Goal: Task Accomplishment & Management: Manage account settings

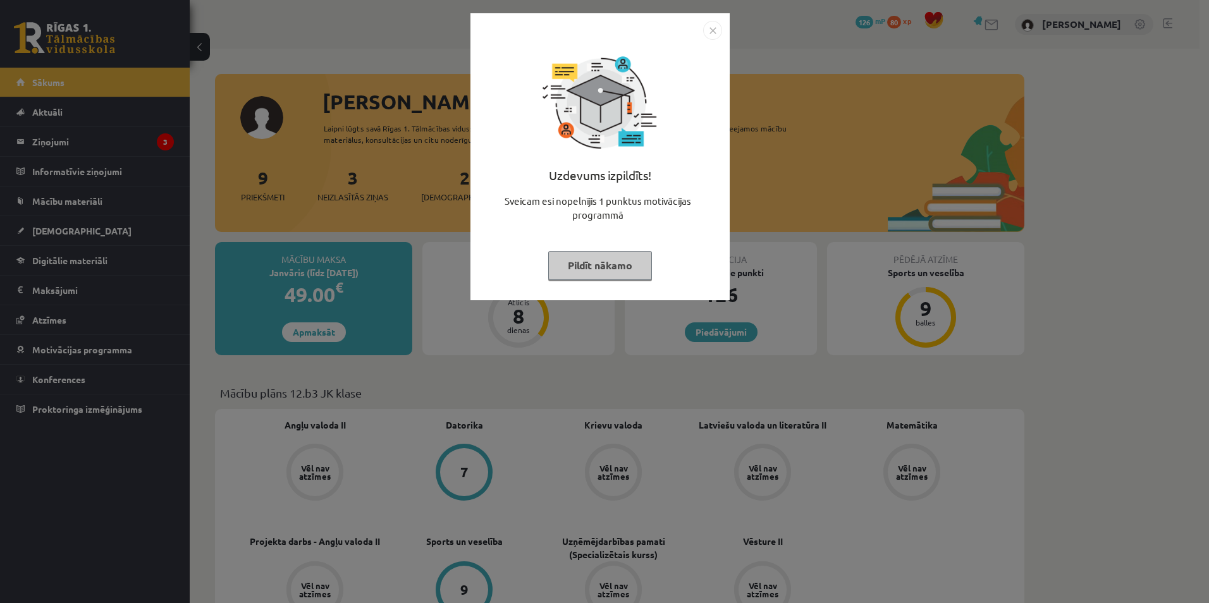
click at [592, 268] on button "Pildīt nākamo" at bounding box center [600, 265] width 104 height 29
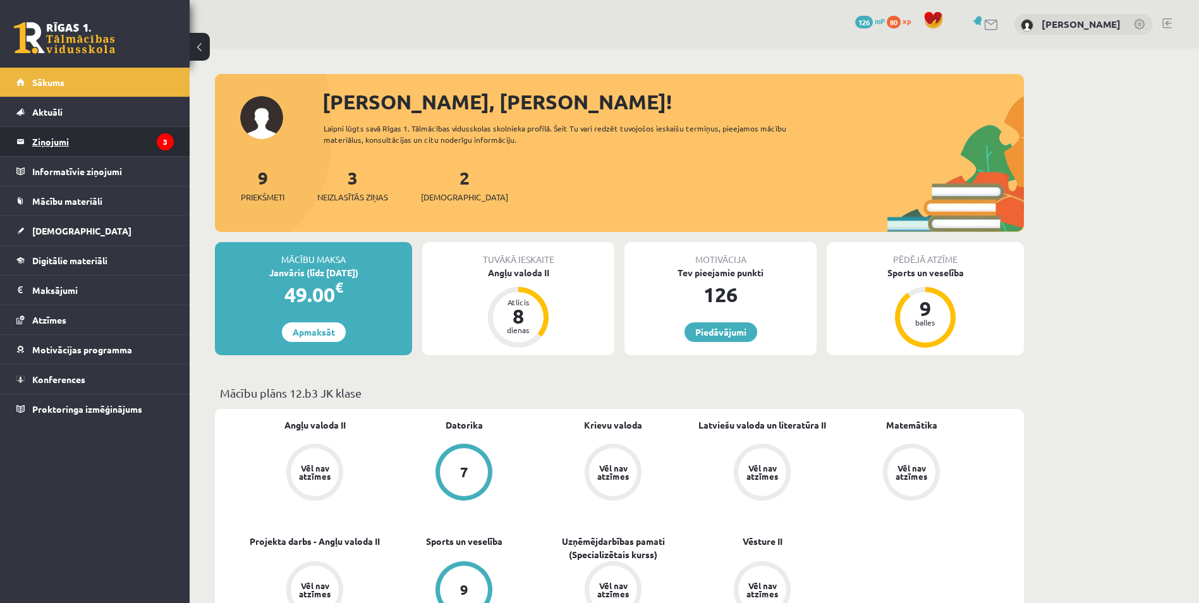
click at [134, 143] on legend "Ziņojumi 3" at bounding box center [103, 141] width 142 height 29
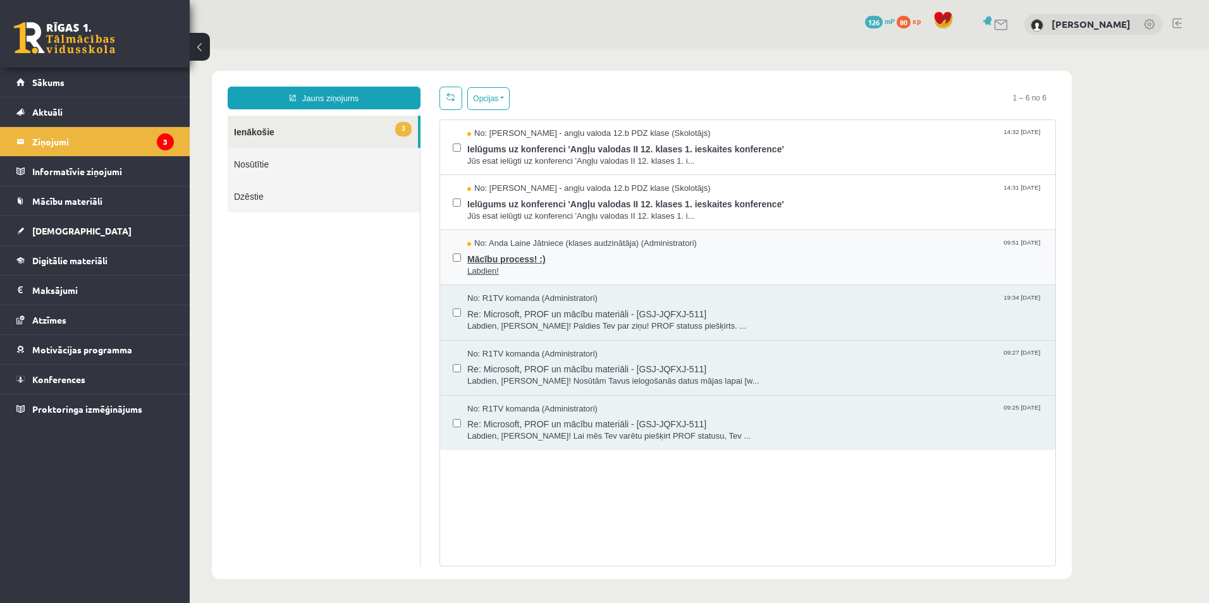
click at [524, 258] on span "Mācību process! :)" at bounding box center [754, 258] width 575 height 16
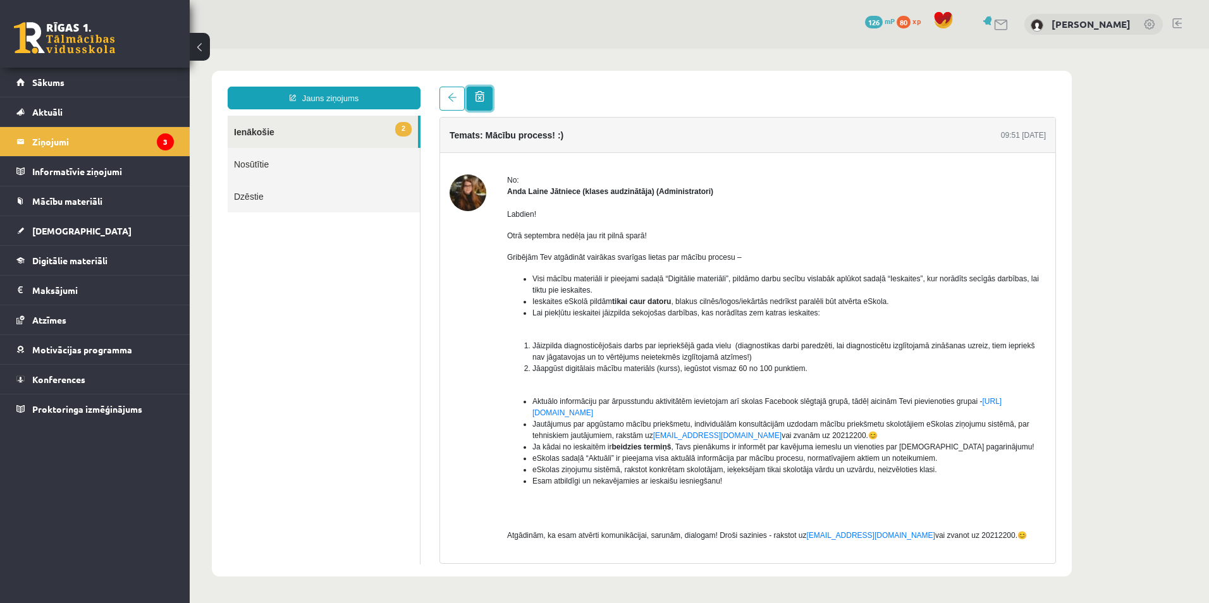
click at [484, 103] on link at bounding box center [480, 99] width 26 height 24
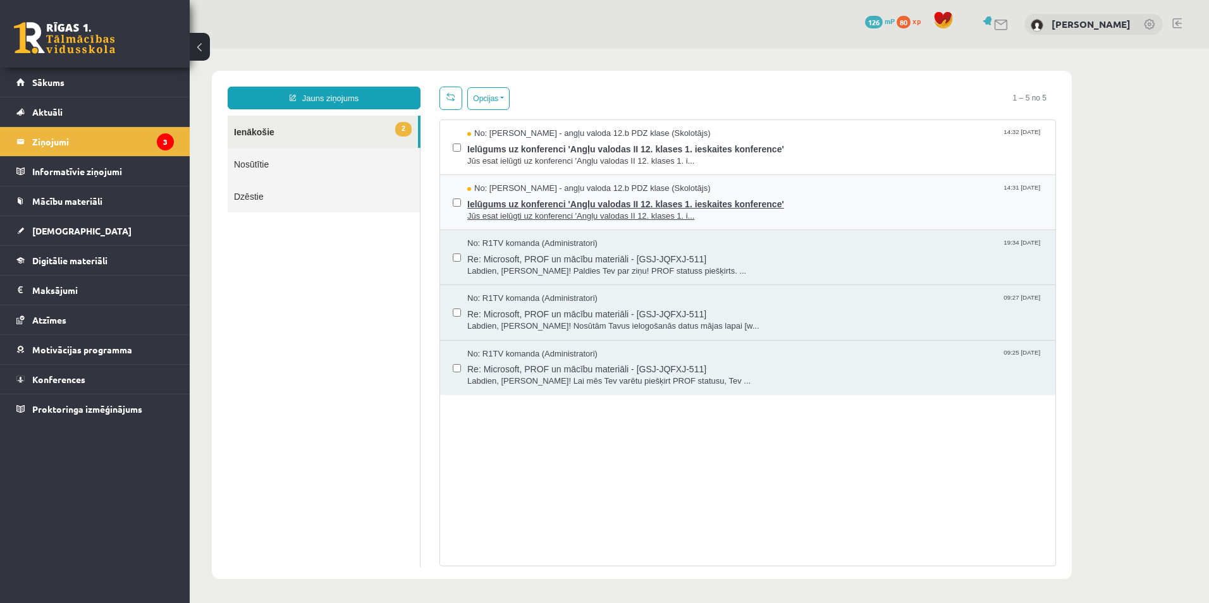
click at [541, 218] on span "Jūs esat ielūgti uz konferenci 'Angļu valodas II 12. klases 1. i..." at bounding box center [754, 217] width 575 height 12
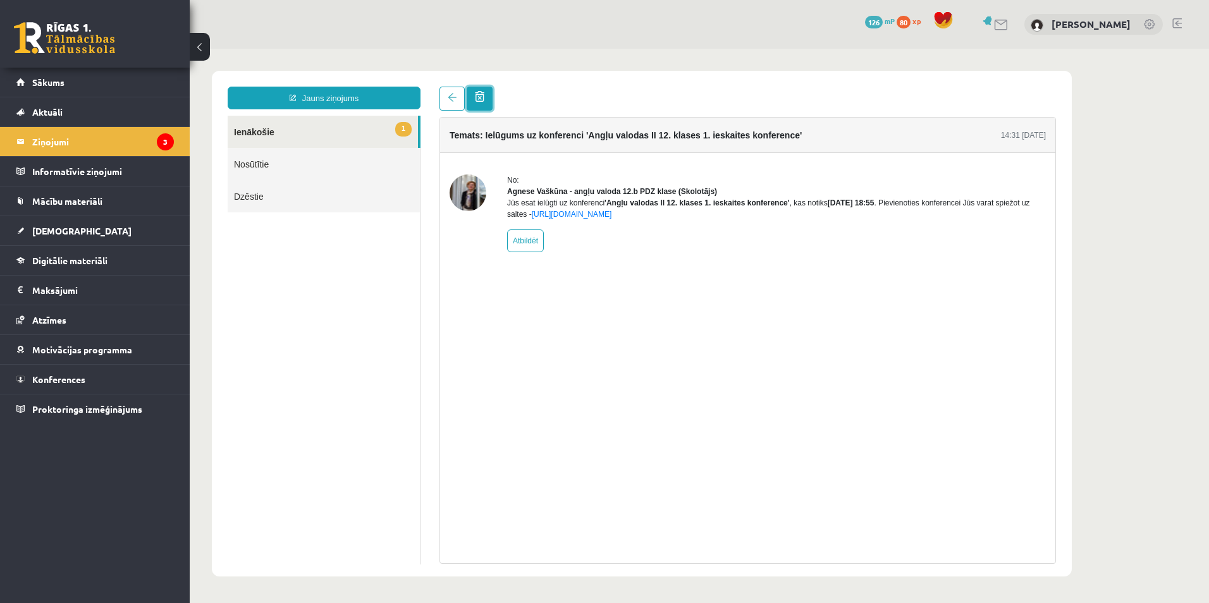
click at [484, 97] on span at bounding box center [479, 96] width 9 height 11
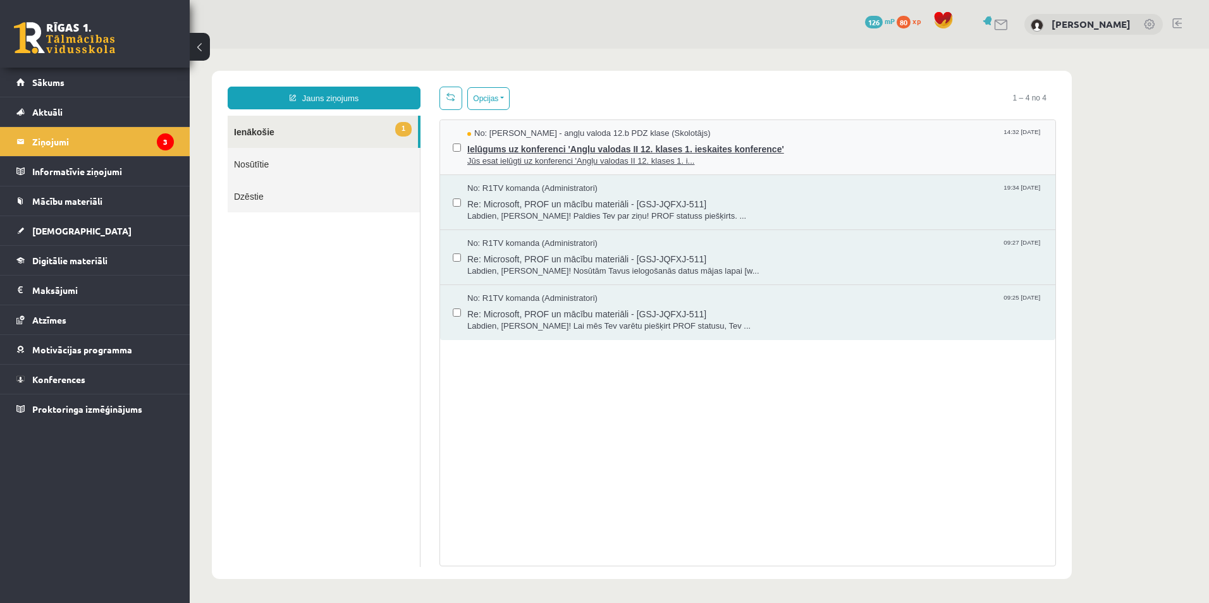
click at [530, 147] on span "Ielūgums uz konferenci 'Angļu valodas II 12. klases 1. ieskaites konference'" at bounding box center [754, 148] width 575 height 16
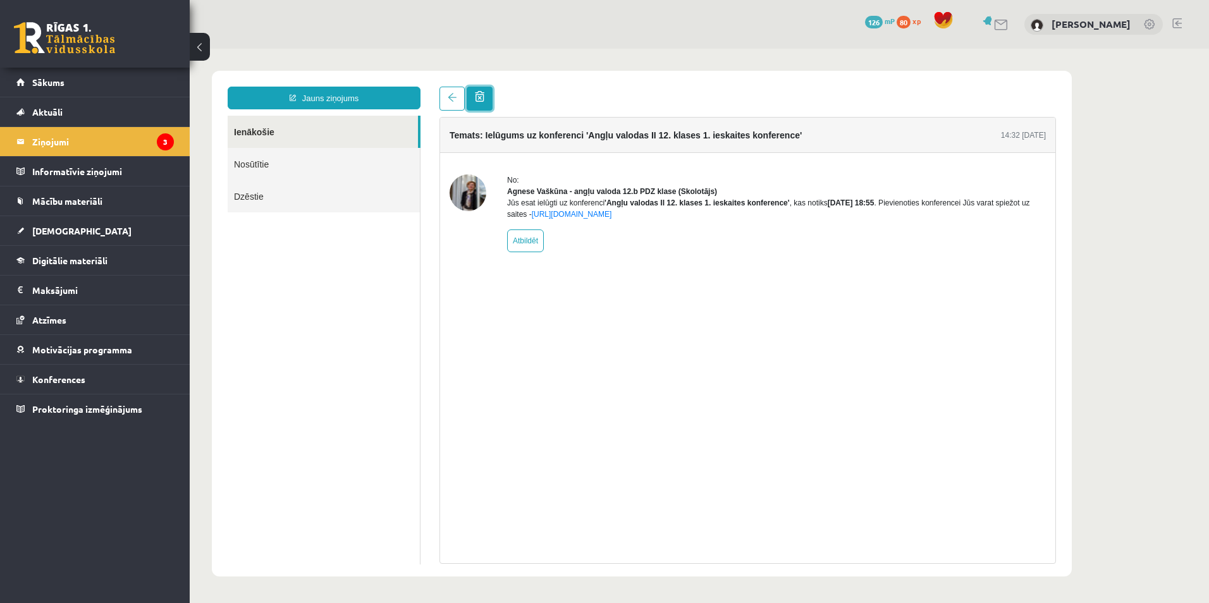
click at [489, 95] on link at bounding box center [480, 99] width 26 height 24
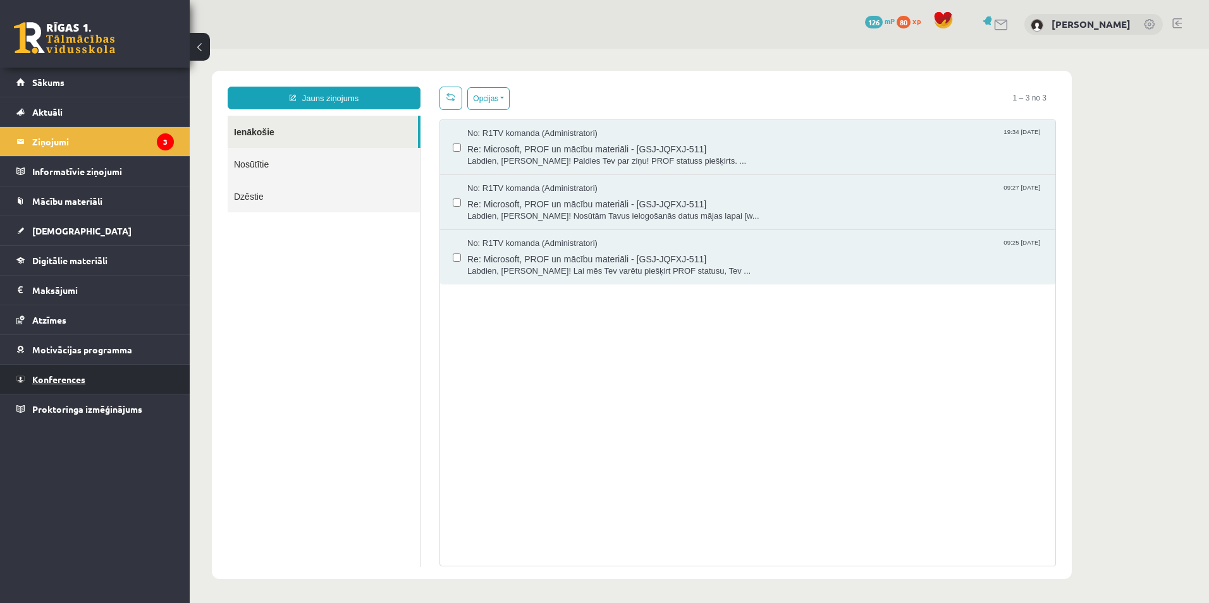
click at [70, 374] on span "Konferences" at bounding box center [58, 379] width 53 height 11
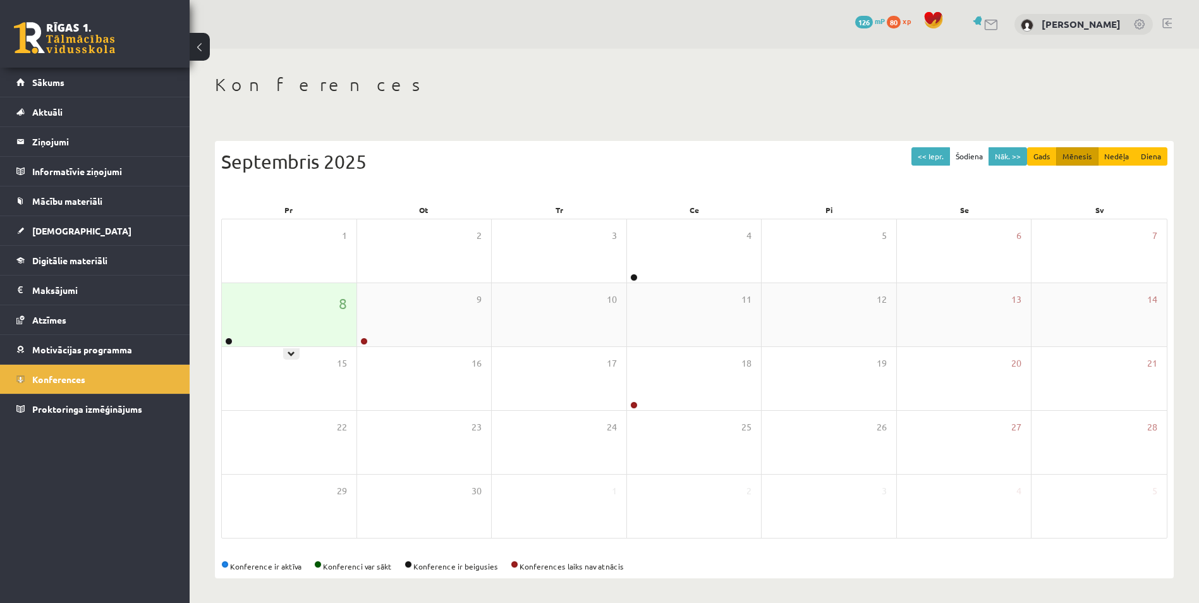
click at [227, 343] on link at bounding box center [229, 342] width 8 height 8
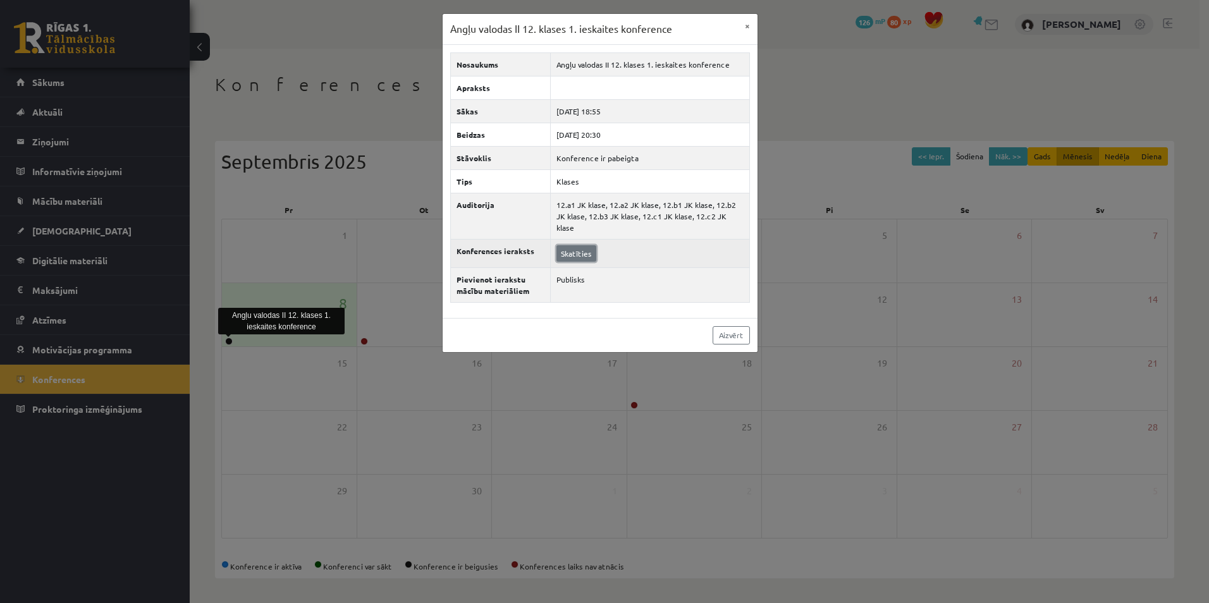
click at [592, 245] on link "Skatīties" at bounding box center [576, 253] width 40 height 16
